Goal: Communication & Community: Share content

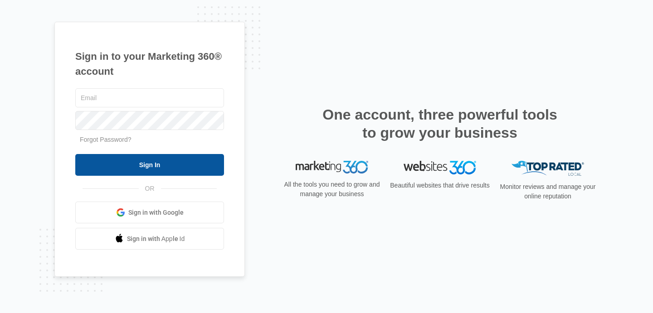
type input "[EMAIL_ADDRESS][DOMAIN_NAME]"
click at [159, 168] on input "Sign In" at bounding box center [149, 165] width 149 height 22
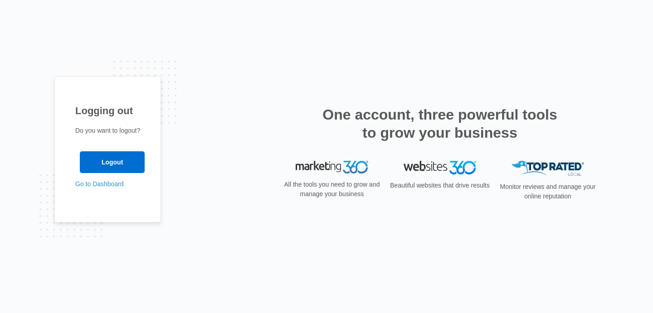
click at [107, 108] on h1 "Logging out" at bounding box center [107, 110] width 65 height 15
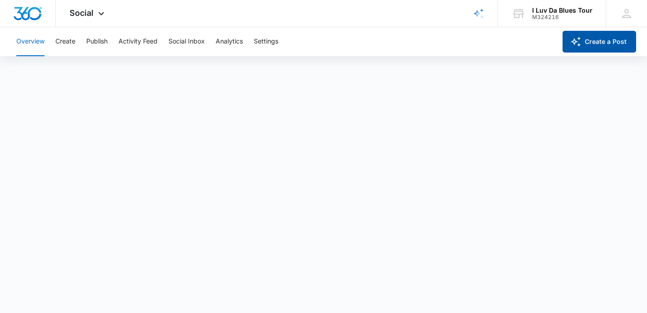
click at [595, 42] on button "Create a Post" at bounding box center [598, 42] width 73 height 22
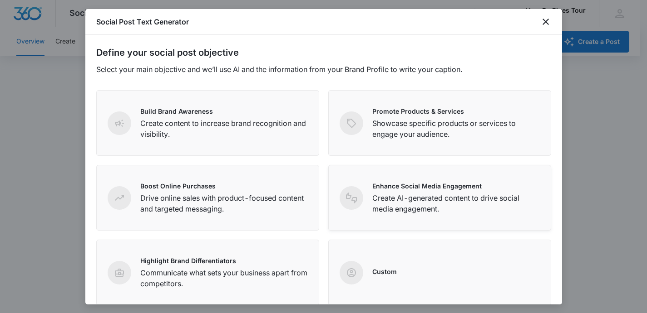
click at [398, 206] on p "Create AI-generated content to drive social media engagement." at bounding box center [455, 204] width 167 height 22
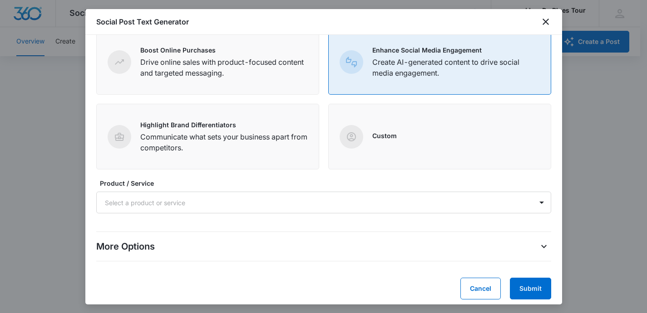
scroll to position [142, 0]
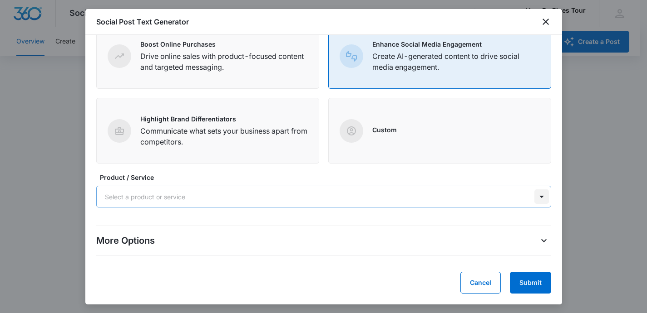
click at [534, 197] on div at bounding box center [541, 197] width 15 height 15
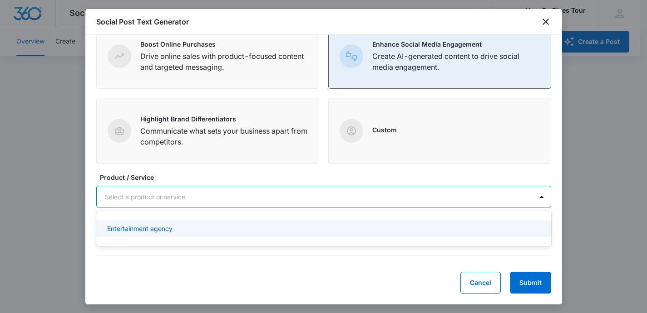
click at [475, 224] on div "Entertainment agency" at bounding box center [322, 229] width 431 height 10
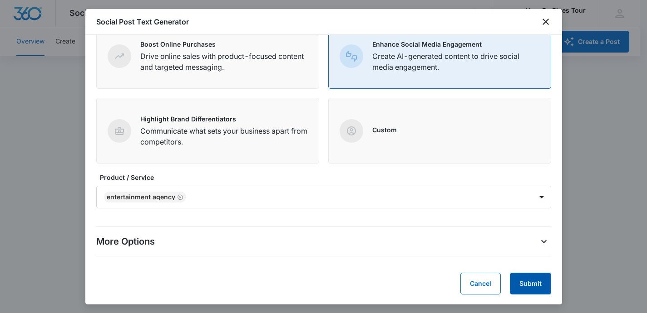
click at [524, 279] on button "Submit" at bounding box center [529, 284] width 41 height 22
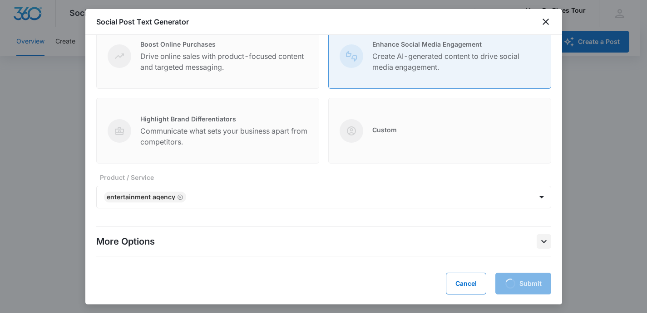
click at [536, 239] on button "More Options" at bounding box center [543, 242] width 15 height 15
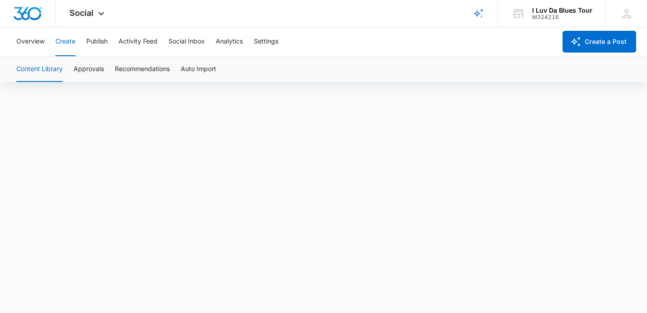
scroll to position [6, 0]
click at [183, 67] on button "Auto Import" at bounding box center [198, 69] width 35 height 25
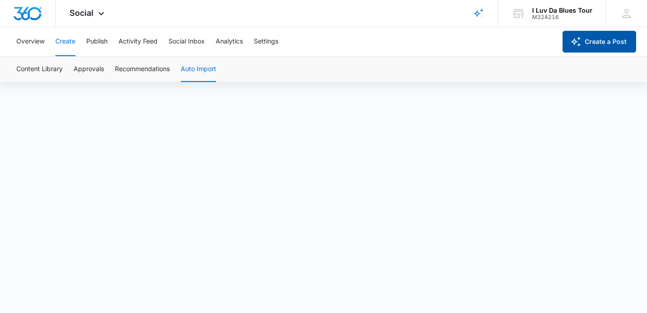
click at [603, 44] on button "Create a Post" at bounding box center [598, 42] width 73 height 22
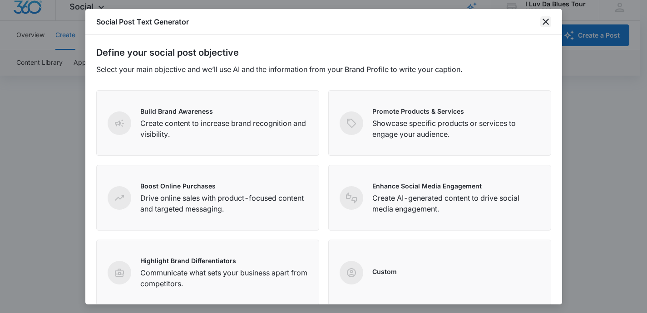
drag, startPoint x: 543, startPoint y: 19, endPoint x: 556, endPoint y: 17, distance: 12.9
click at [546, 19] on icon "close" at bounding box center [545, 21] width 11 height 11
